Goal: Find specific page/section: Find specific page/section

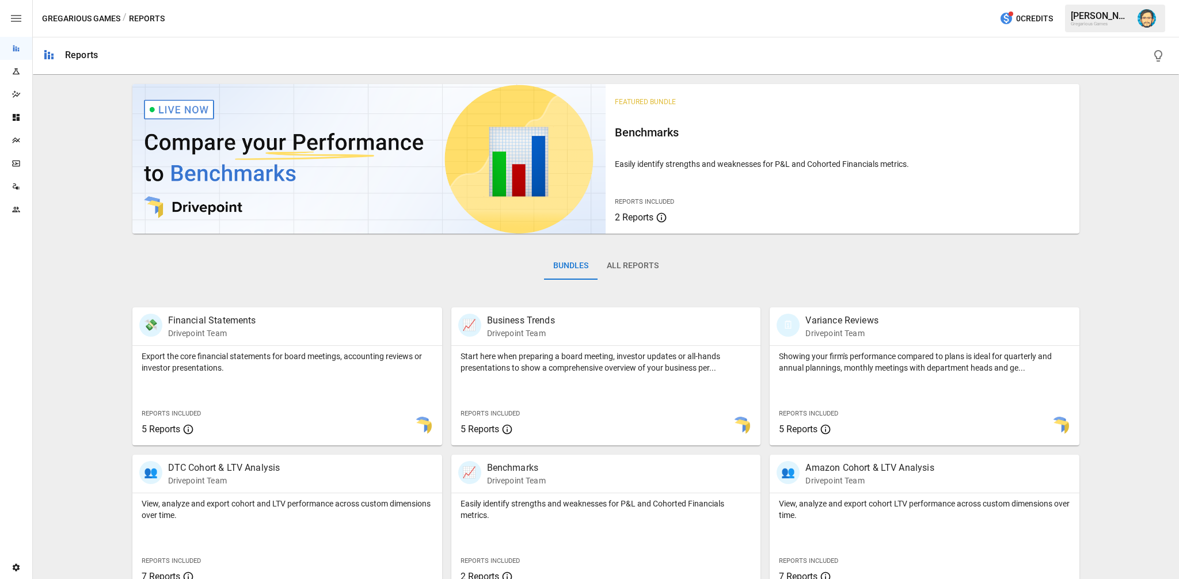
click at [1140, 18] on img "Dana Basken" at bounding box center [1147, 18] width 18 height 18
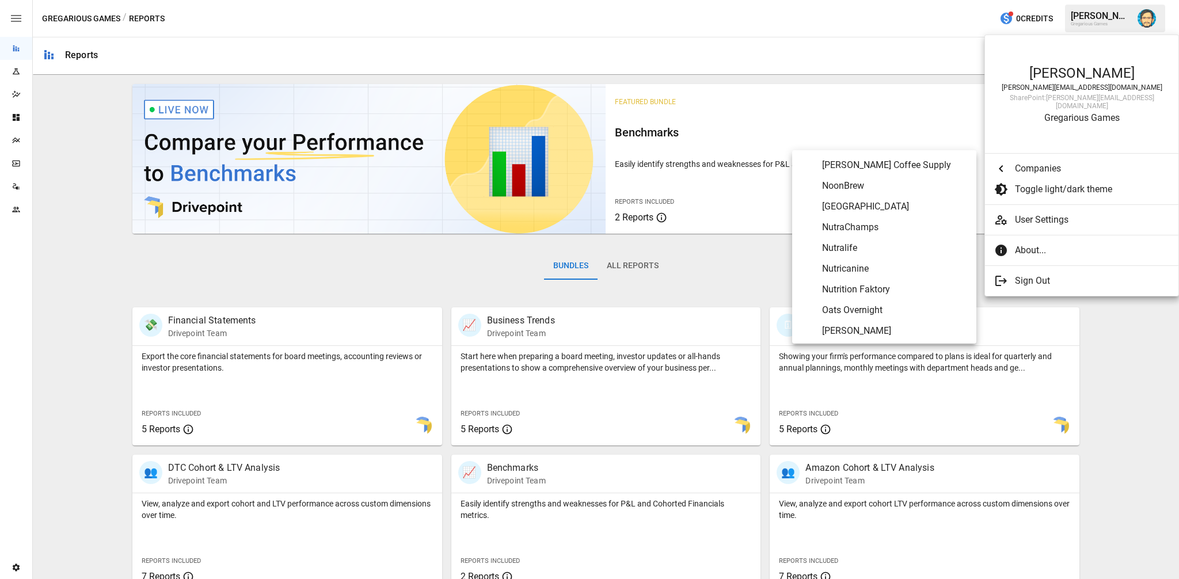
scroll to position [4168, 0]
click at [896, 242] on span "Oats Overnight" at bounding box center [894, 247] width 145 height 14
